Goal: Use online tool/utility: Utilize a website feature to perform a specific function

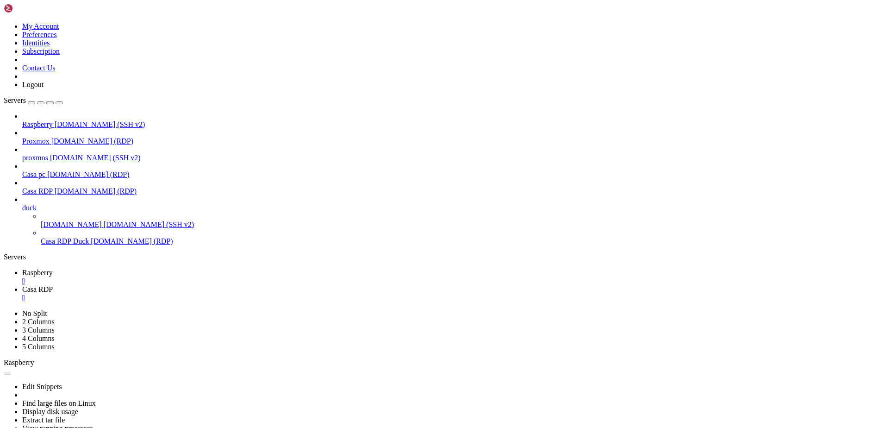
scroll to position [818, 0]
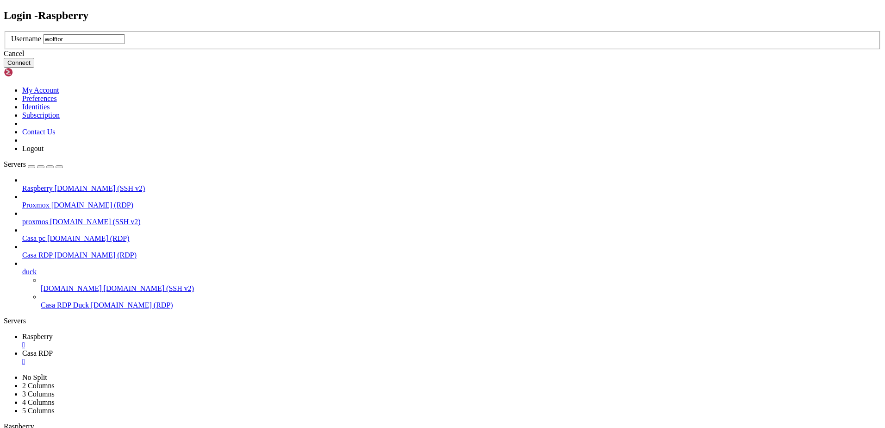
type input "wolftora"
click button "Connect" at bounding box center [19, 63] width 31 height 10
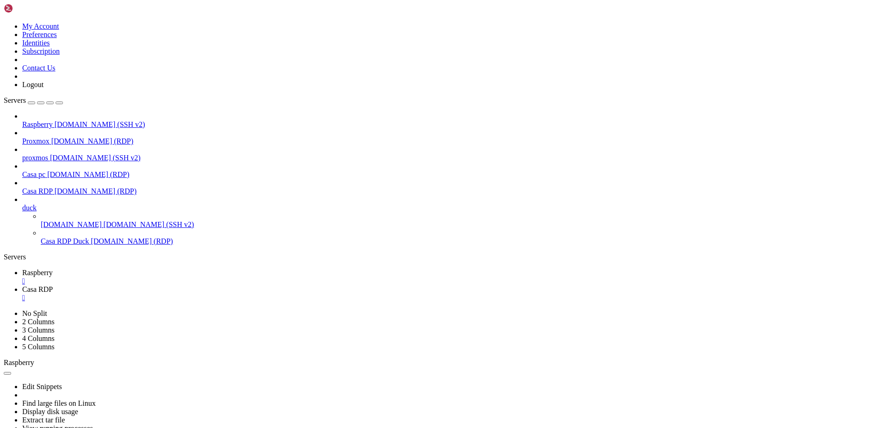
click at [104, 220] on span "[DOMAIN_NAME] (SSH v2)" at bounding box center [149, 224] width 91 height 8
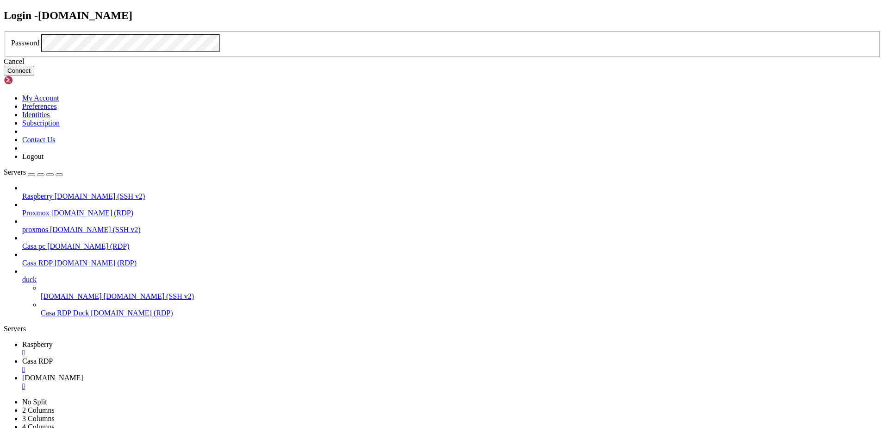
click button "Connect" at bounding box center [19, 71] width 31 height 10
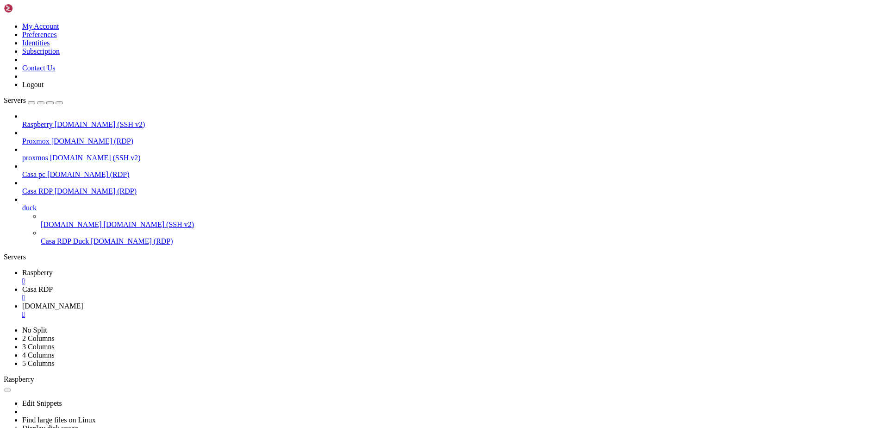
click at [318, 310] on div "" at bounding box center [451, 314] width 859 height 8
click at [91, 237] on span "[DOMAIN_NAME] (RDP)" at bounding box center [132, 241] width 82 height 8
click at [187, 285] on link "Casa RDP " at bounding box center [451, 293] width 859 height 17
click at [234, 293] on div "" at bounding box center [451, 297] width 859 height 8
